Goal: Navigation & Orientation: Find specific page/section

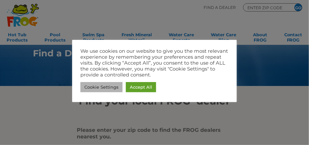
click at [107, 88] on html ".st130{clip-path:url(#SVGID_2_);fill-rule:evenodd;clip-rule:evenodd;fill:#C3CC0…" at bounding box center [154, 72] width 309 height 145
click at [107, 88] on link "Cookie Settings" at bounding box center [101, 87] width 42 height 10
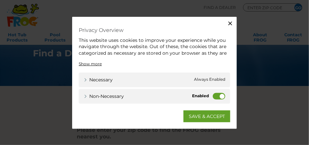
click at [230, 23] on icon "button" at bounding box center [230, 23] width 4 height 4
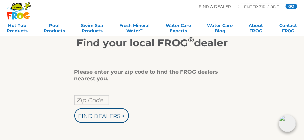
scroll to position [61, 0]
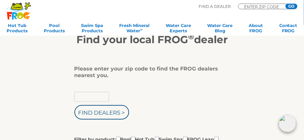
click at [89, 96] on input "text" at bounding box center [92, 97] width 35 height 10
type input "29526"
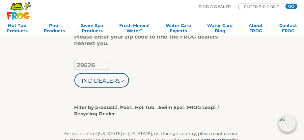
scroll to position [94, 0]
click at [135, 107] on input "Filter by product: Pool Hot Tub Swim Spa FROG Leap Recycling Dealer" at bounding box center [133, 107] width 4 height 4
checkbox input "true"
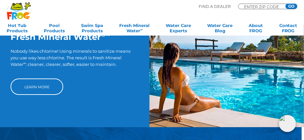
scroll to position [436, 2]
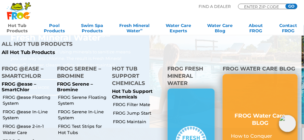
click at [16, 24] on link "Hot Tub Products" at bounding box center [17, 29] width 21 height 13
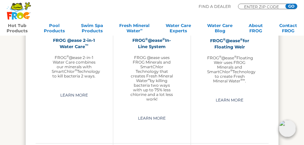
scroll to position [719, 0]
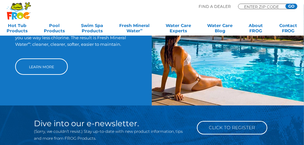
scroll to position [436, 0]
